Goal: Register for event/course

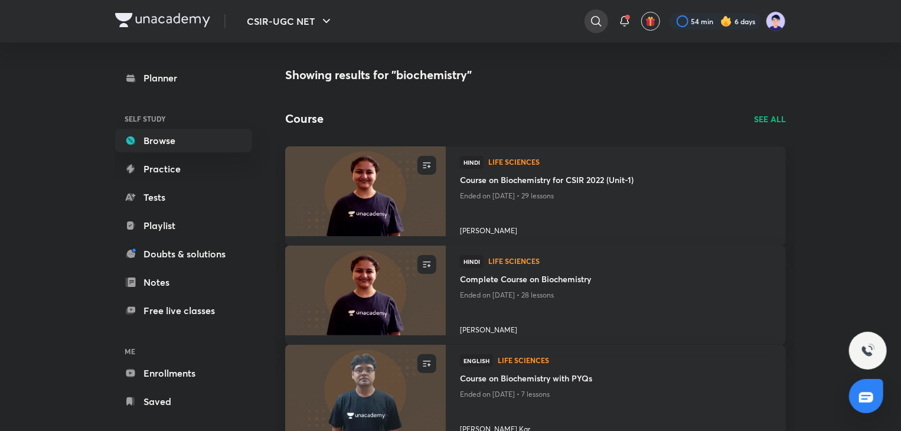
click at [592, 22] on icon at bounding box center [596, 21] width 14 height 14
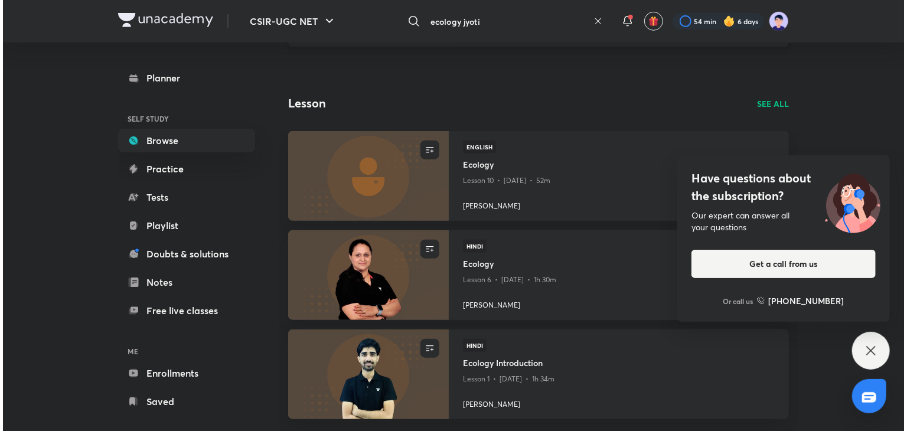
scroll to position [416, 0]
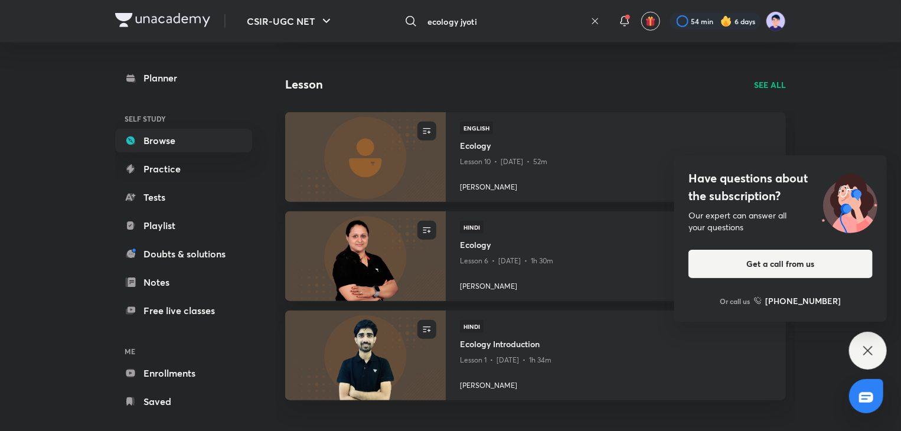
click at [490, 22] on input "ecology jyoti" at bounding box center [504, 21] width 163 height 32
type input "ecology [PERSON_NAME]"
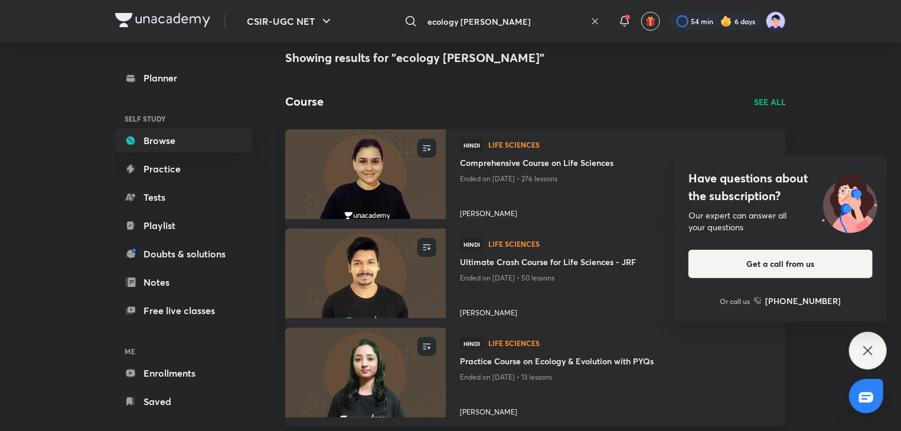
scroll to position [16, 0]
click at [595, 22] on icon at bounding box center [594, 21] width 9 height 9
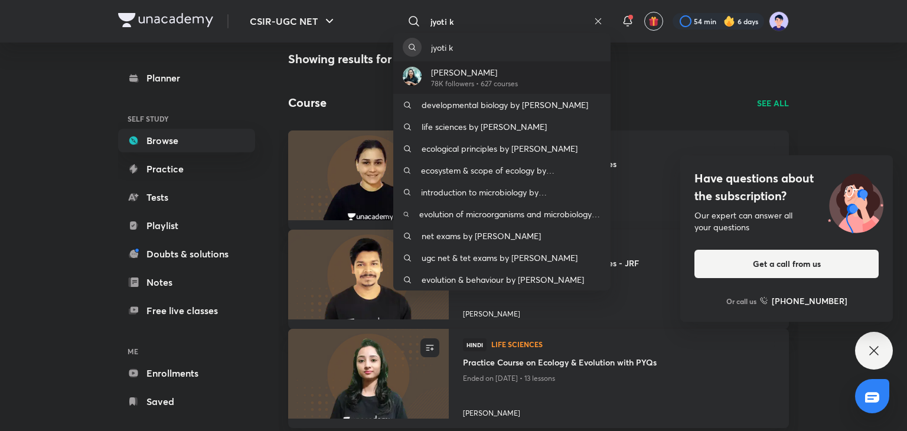
type input "jyoti k"
click at [522, 70] on div "[PERSON_NAME] 78K followers • 627 courses" at bounding box center [501, 77] width 217 height 32
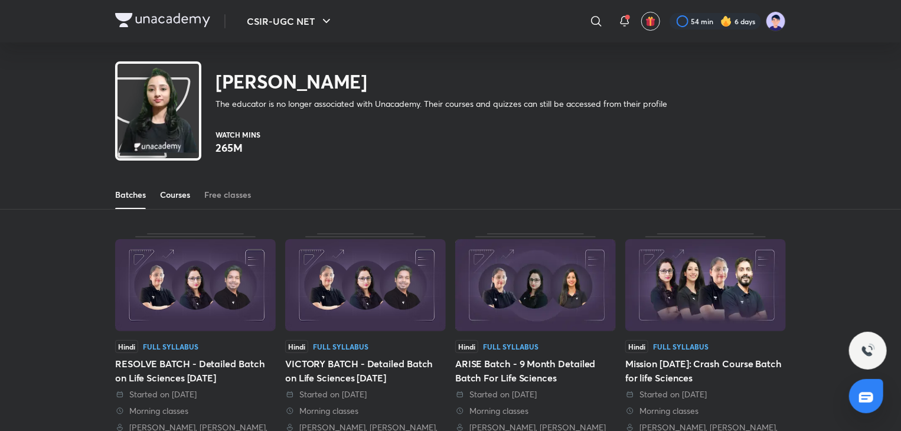
click at [169, 197] on div "Courses" at bounding box center [175, 195] width 30 height 12
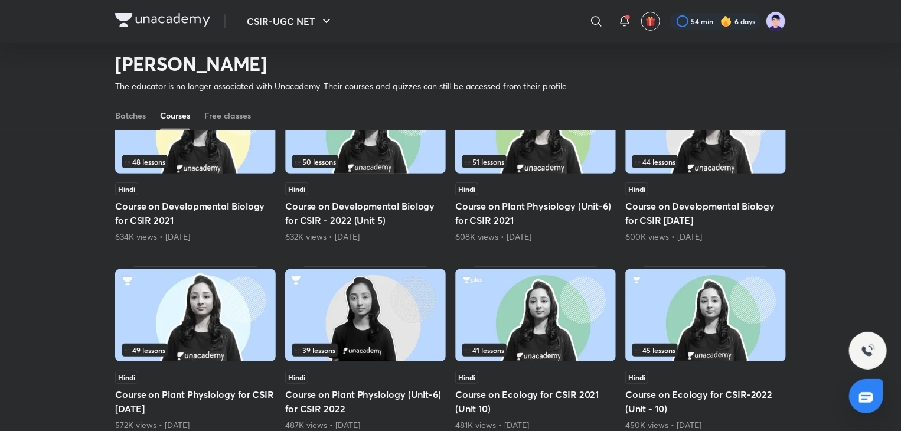
scroll to position [156, 0]
click at [723, 298] on img at bounding box center [705, 316] width 161 height 92
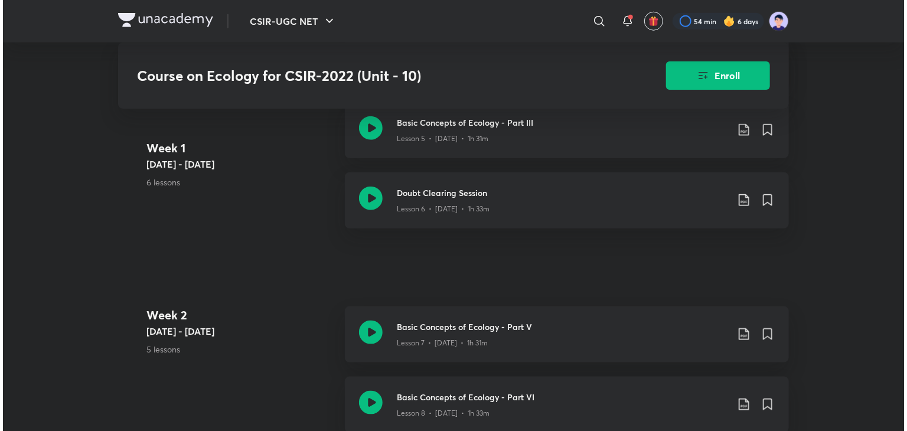
scroll to position [536, 0]
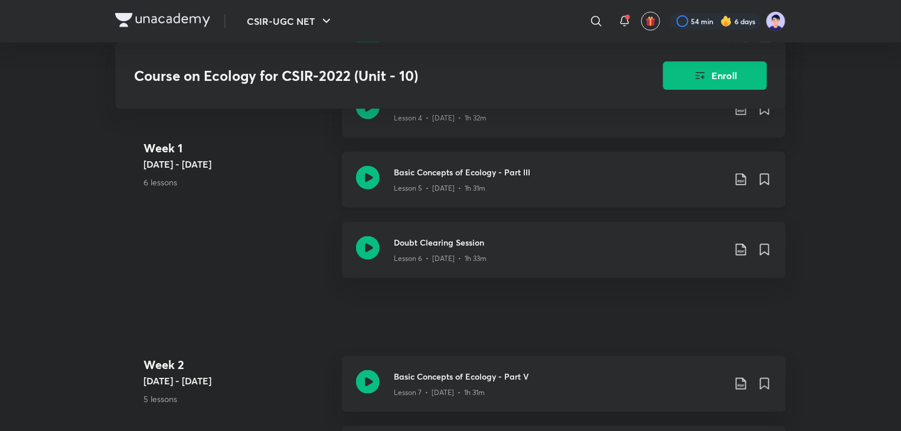
click at [742, 177] on icon at bounding box center [741, 179] width 14 height 14
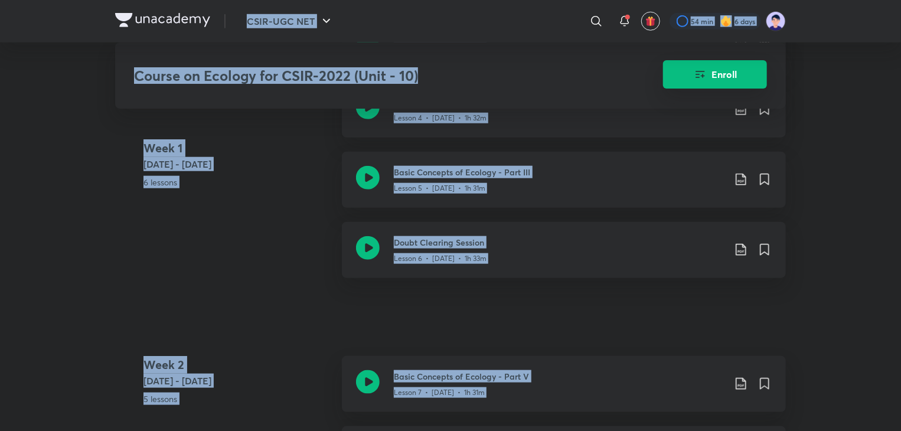
click at [719, 73] on button "Enroll" at bounding box center [715, 74] width 104 height 28
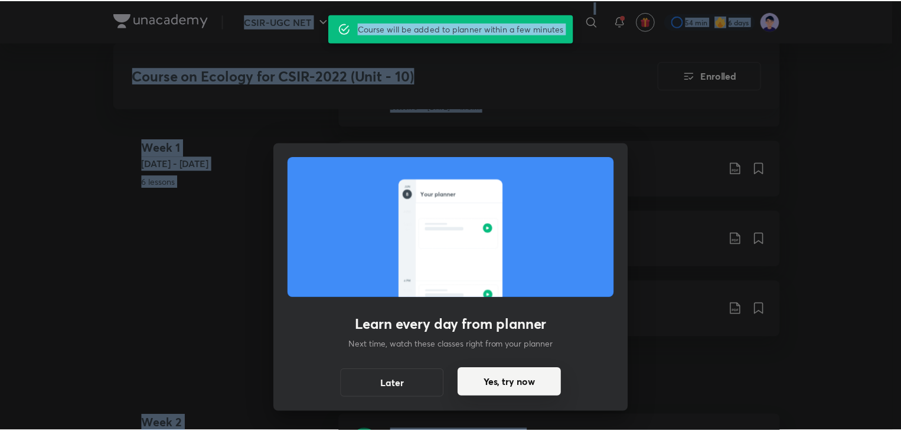
scroll to position [595, 0]
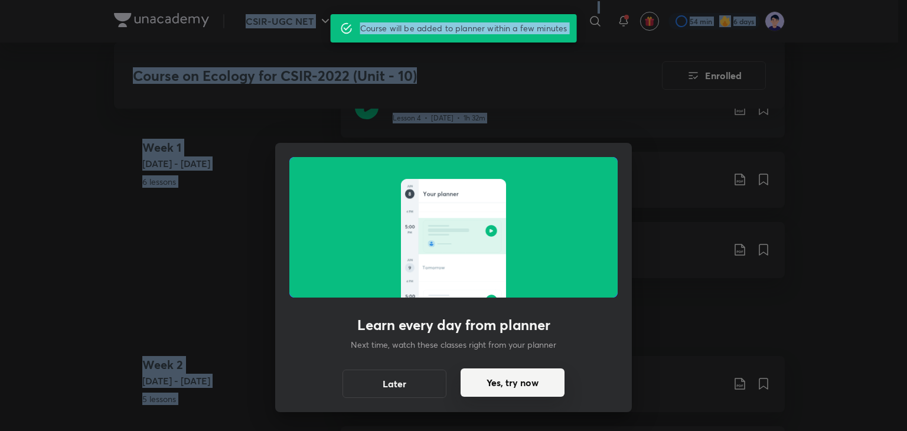
click at [505, 383] on button "Yes, try now" at bounding box center [513, 382] width 104 height 28
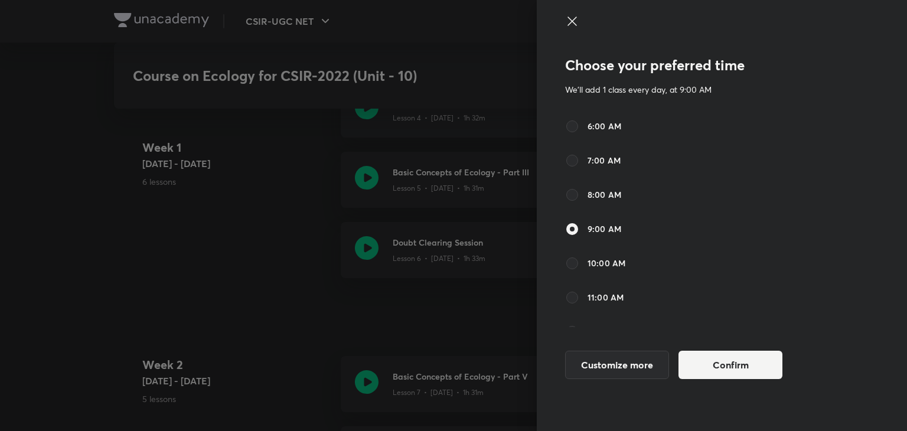
click at [579, 125] on label "6:00 AM" at bounding box center [593, 126] width 56 height 14
click at [579, 125] on input "6:00 AM" at bounding box center [572, 126] width 14 height 14
radio input "true"
radio input "false"
click at [707, 369] on button "Confirm" at bounding box center [730, 364] width 104 height 28
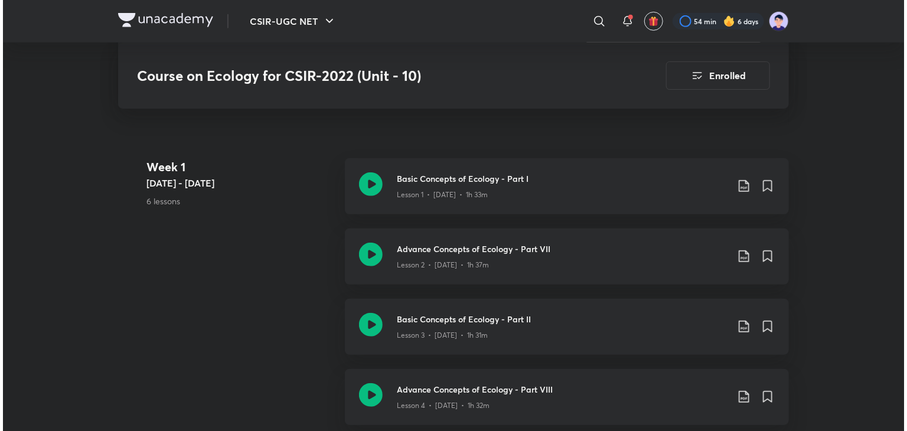
scroll to position [291, 0]
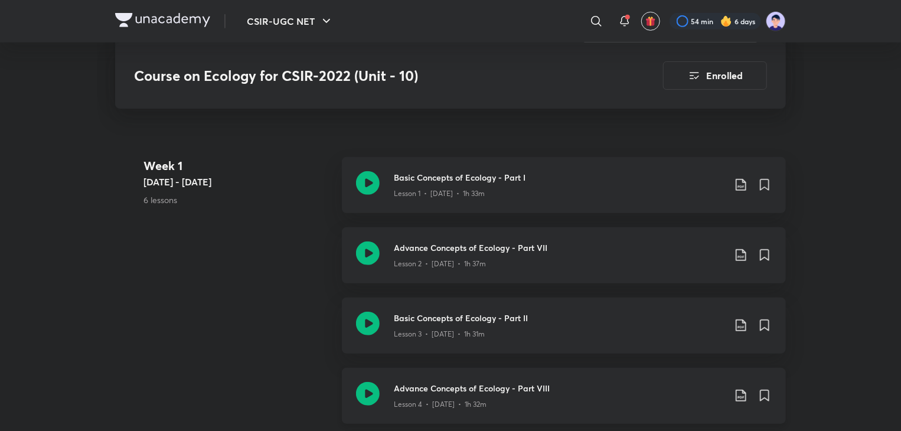
click at [742, 393] on icon at bounding box center [741, 396] width 14 height 14
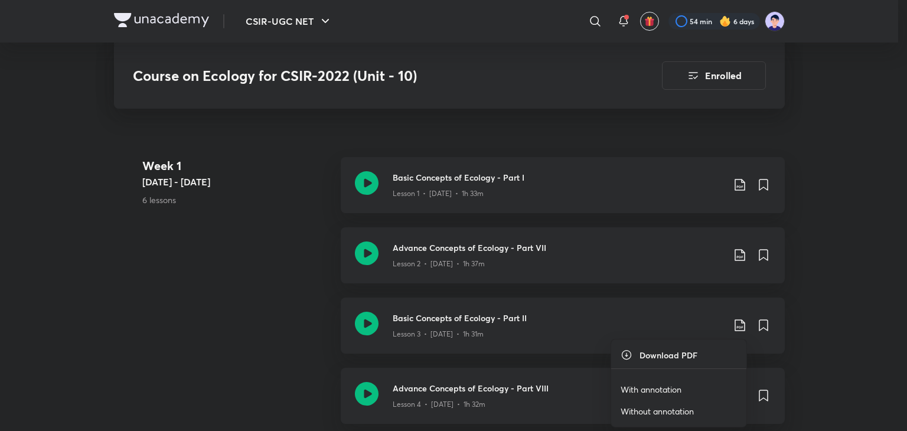
click at [651, 384] on p "With annotation" at bounding box center [651, 389] width 61 height 12
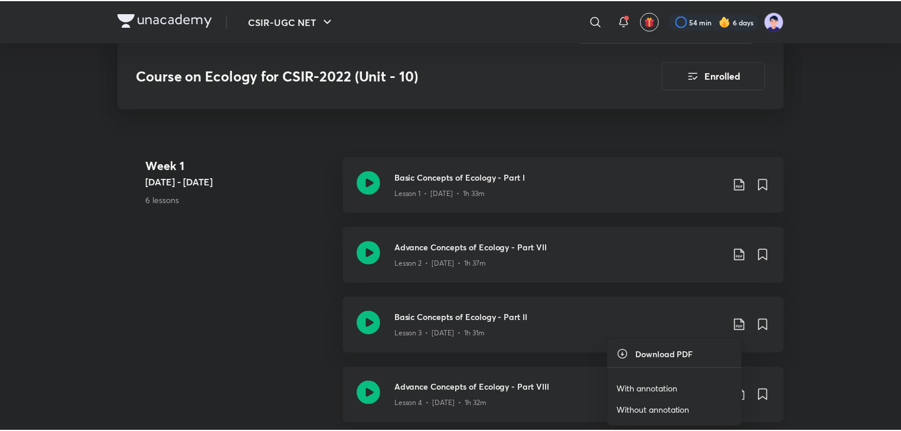
scroll to position [297, 0]
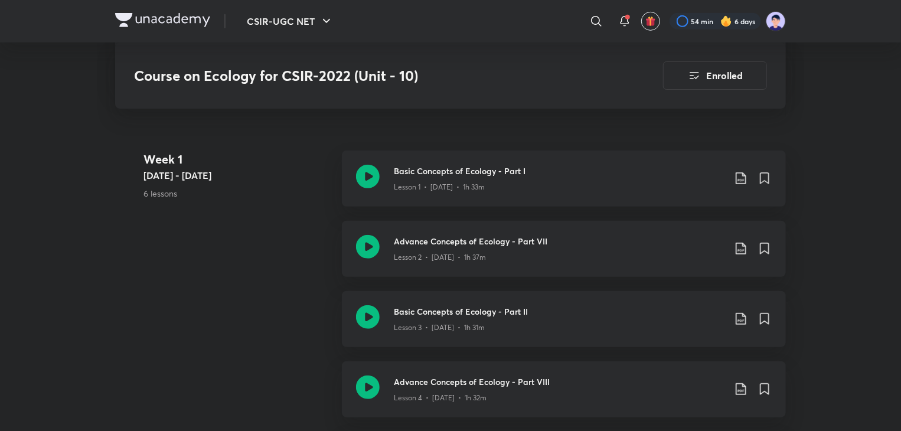
click at [892, 422] on div at bounding box center [892, 422] width 0 height 0
click at [456, 319] on div "Lesson 3 • [DATE] • 1h 31m" at bounding box center [559, 325] width 331 height 15
click at [505, 380] on h3 "Advance Concepts of Ecology - Part VIII" at bounding box center [559, 382] width 331 height 12
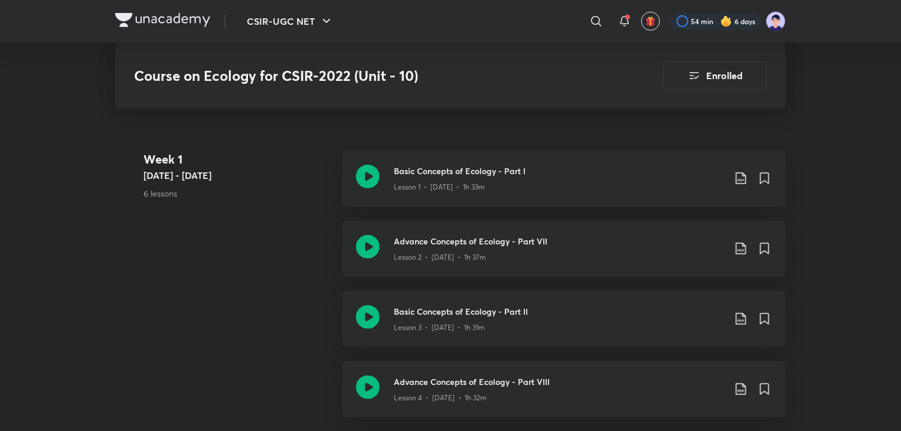
scroll to position [451, 0]
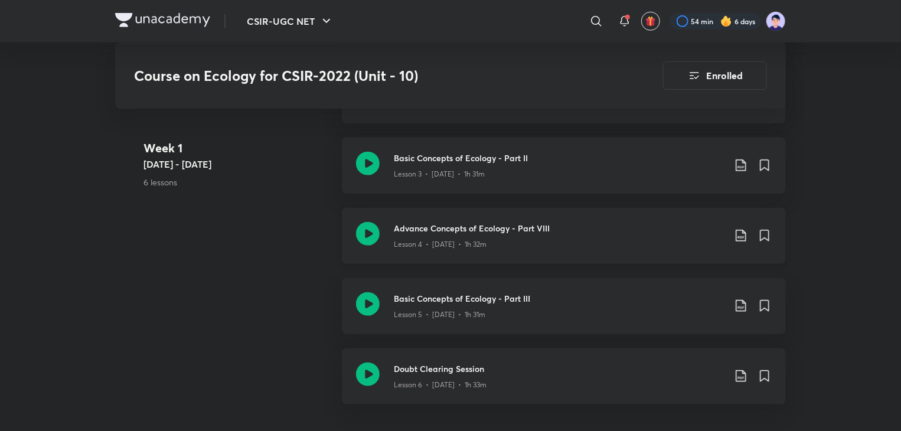
click at [523, 227] on h3 "Advance Concepts of Ecology - Part VIII" at bounding box center [559, 228] width 331 height 12
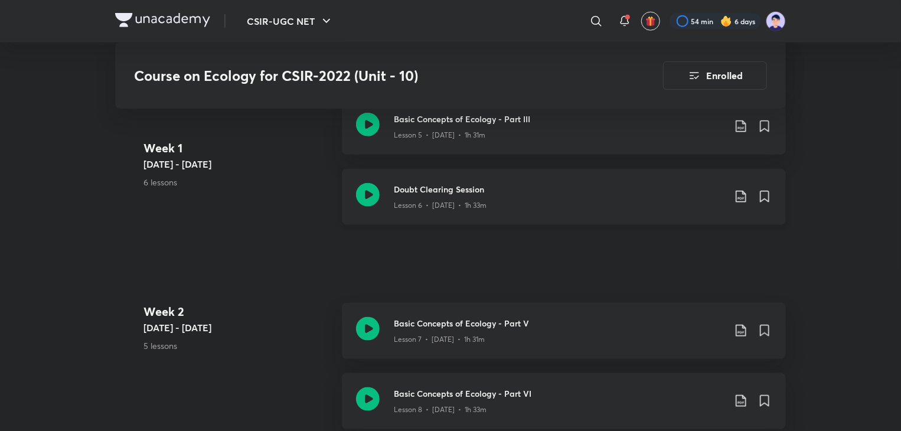
scroll to position [683, 0]
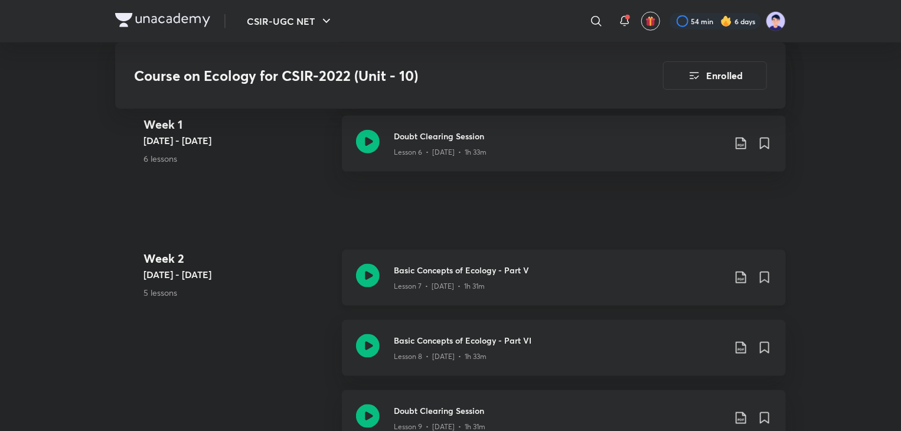
click at [492, 280] on div "Lesson 7 • [DATE] • 1h 31m" at bounding box center [559, 283] width 331 height 15
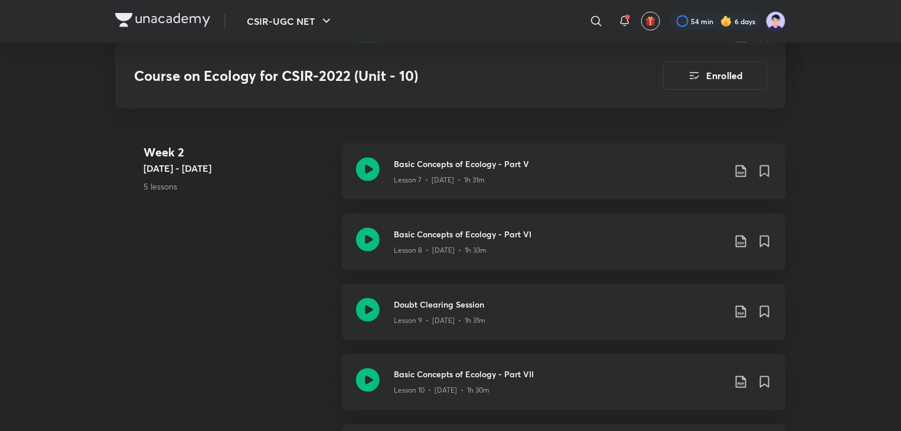
scroll to position [789, 0]
click at [466, 235] on h3 "Basic Concepts of Ecology - Part VI" at bounding box center [559, 235] width 331 height 12
click at [436, 301] on h3 "Doubt Clearing Session" at bounding box center [559, 305] width 331 height 12
click at [445, 382] on div "Lesson 10 • [DATE] • 1h 30m" at bounding box center [559, 388] width 331 height 15
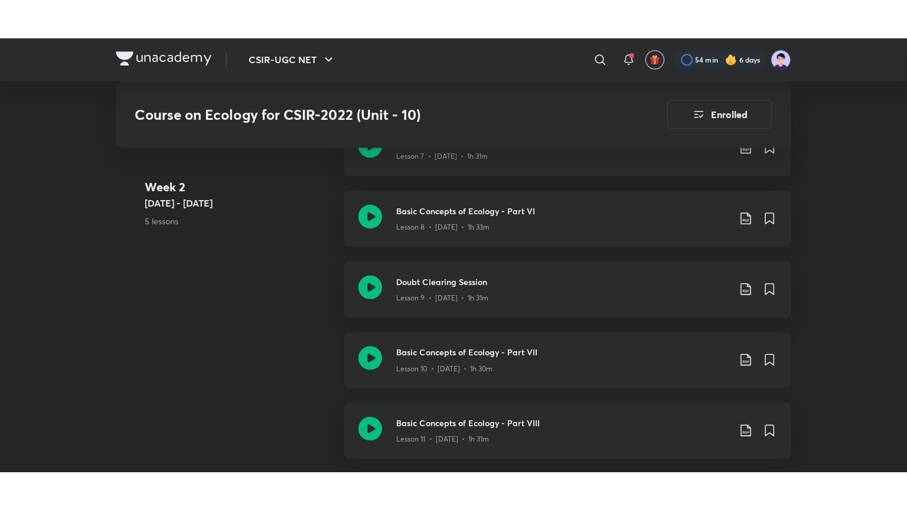
scroll to position [853, 0]
